Goal: Find contact information: Find contact information

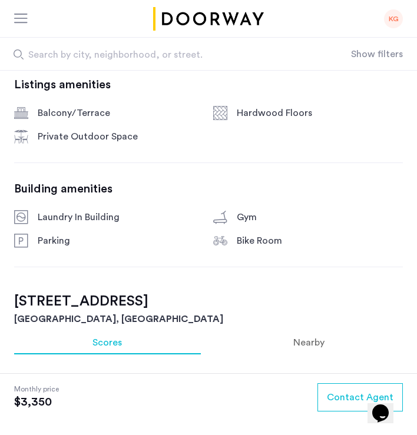
scroll to position [575, 0]
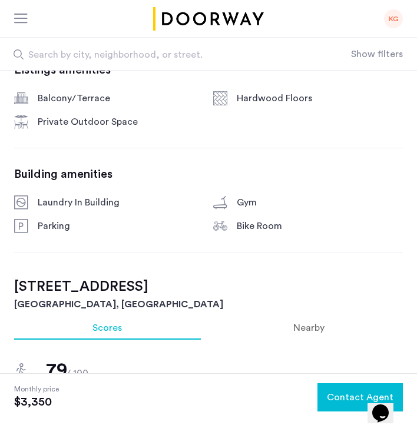
click at [342, 396] on span "Contact Agent" at bounding box center [360, 397] width 67 height 14
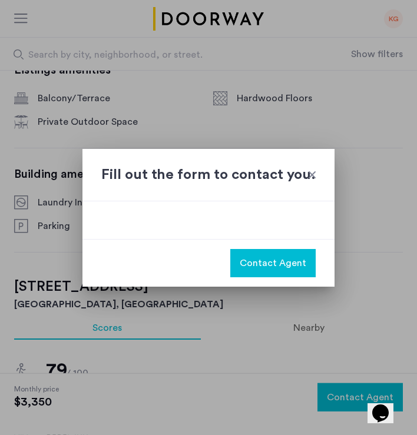
scroll to position [0, 0]
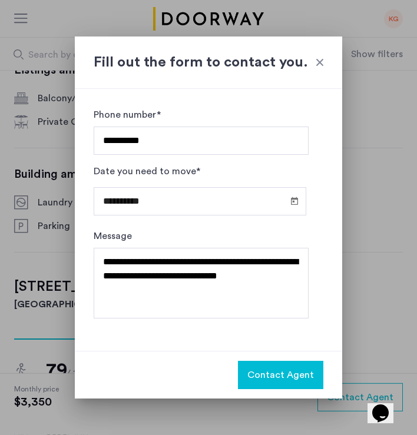
click at [283, 377] on span "Contact Agent" at bounding box center [280, 375] width 67 height 14
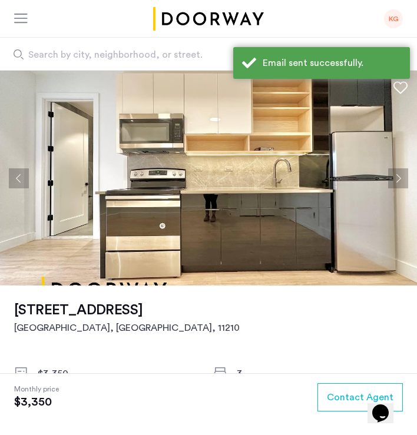
scroll to position [575, 0]
